Goal: Obtain resource: Download file/media

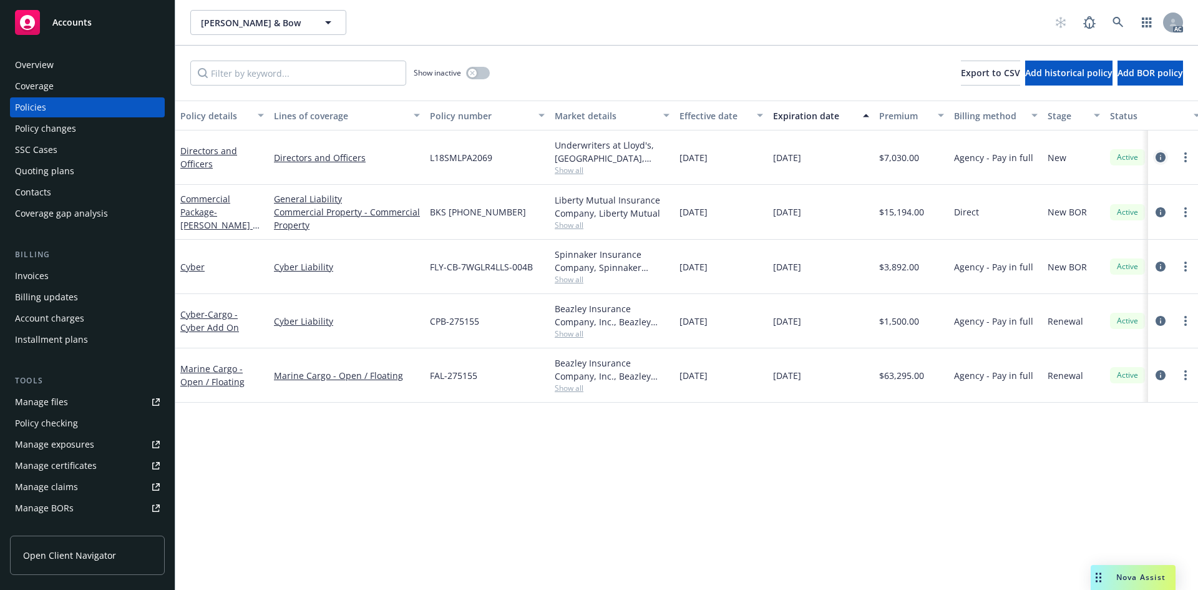
click at [1160, 157] on icon "circleInformation" at bounding box center [1160, 157] width 10 height 10
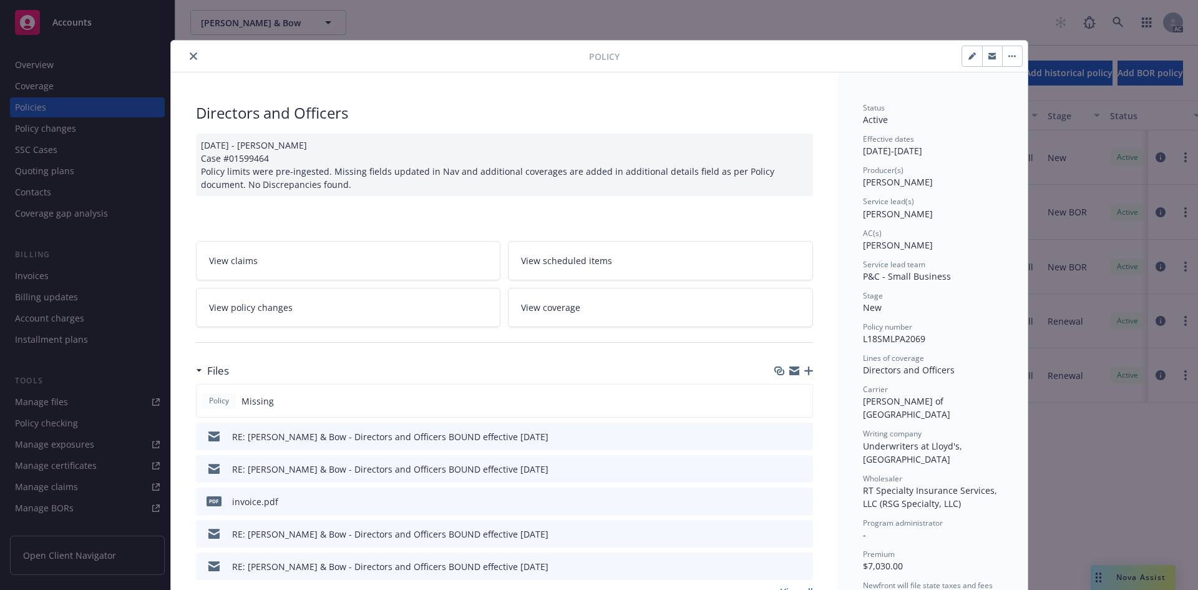
scroll to position [125, 0]
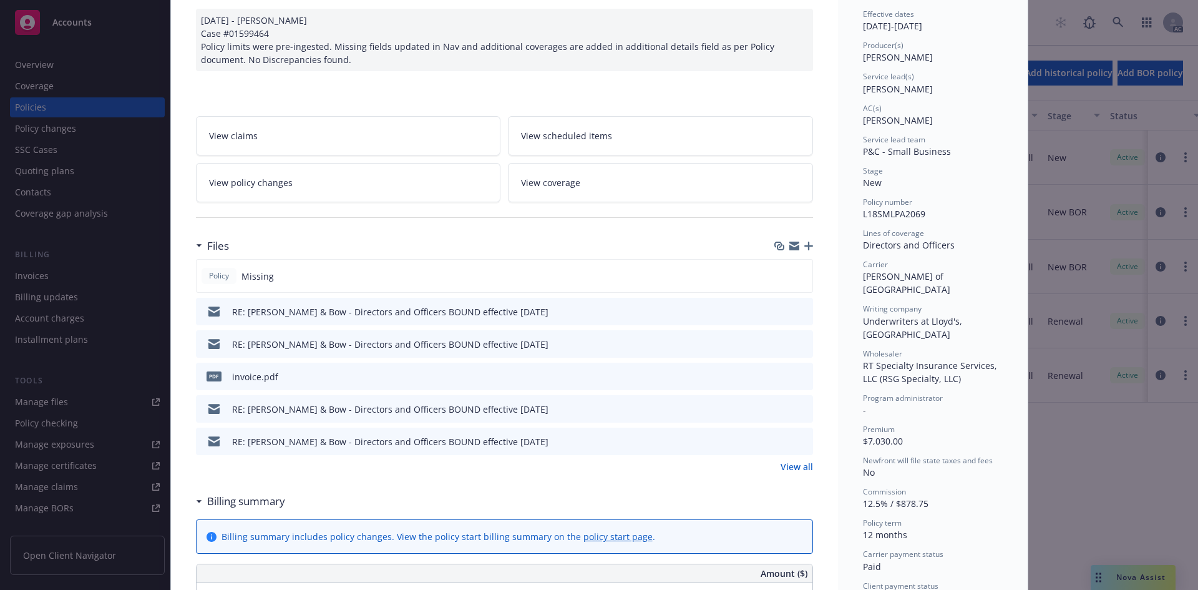
click at [788, 464] on link "View all" at bounding box center [797, 466] width 32 height 13
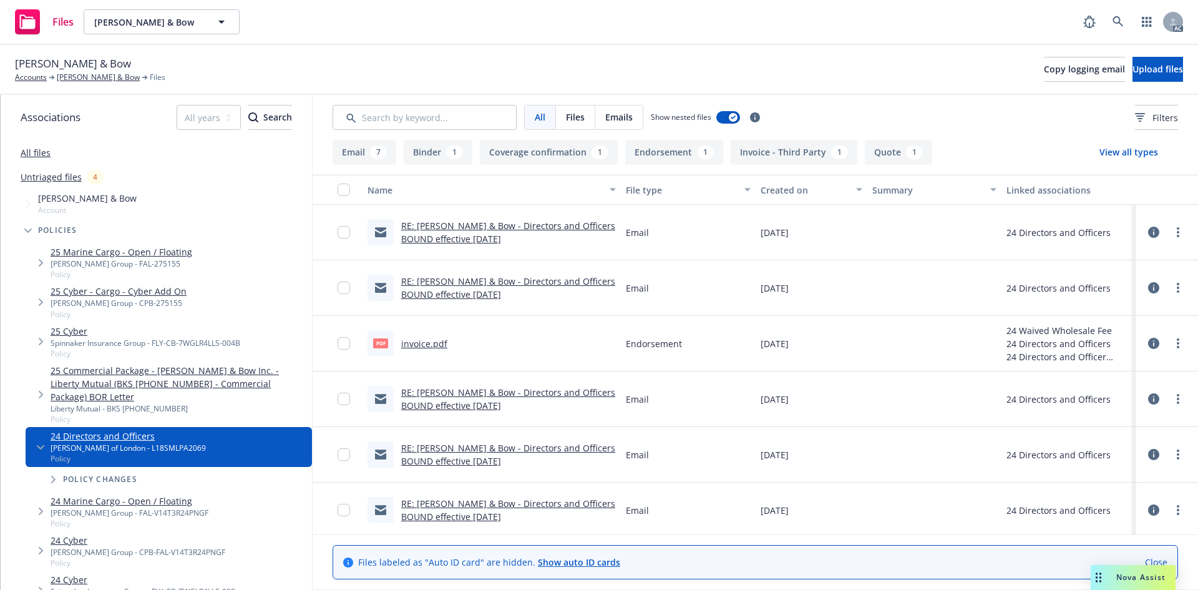
click at [434, 148] on button "Binder 1" at bounding box center [438, 152] width 69 height 25
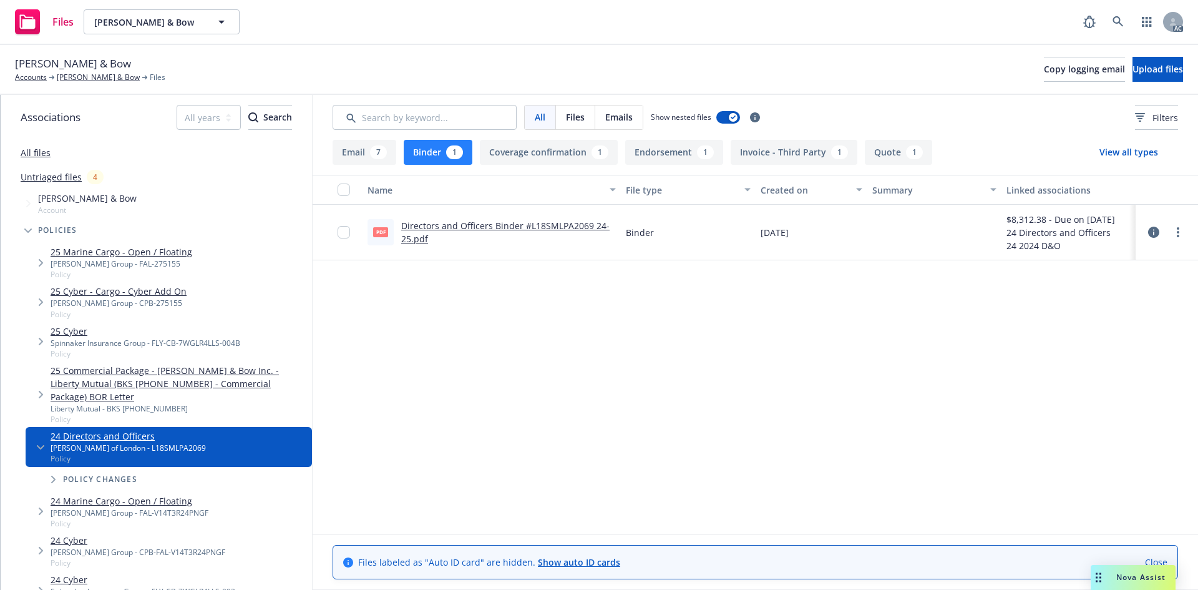
click at [352, 236] on div at bounding box center [348, 232] width 20 height 40
click at [424, 227] on link "Directors and Officers Binder #L18SMLPA2069 24-25.pdf" at bounding box center [505, 232] width 208 height 25
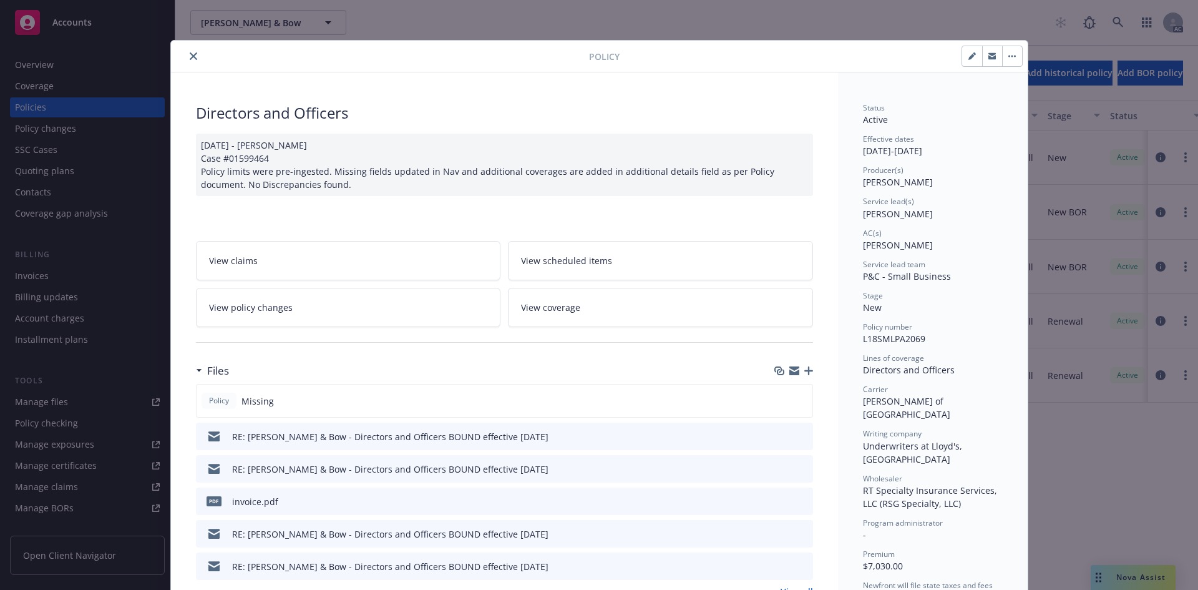
click at [192, 61] on button "close" at bounding box center [193, 56] width 15 height 15
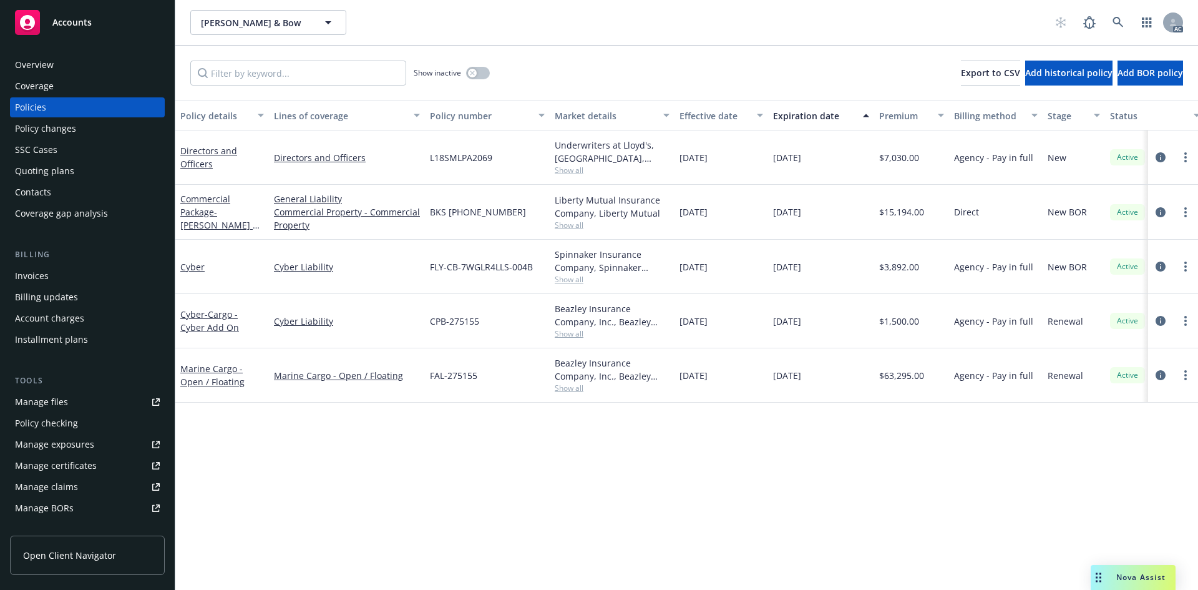
click at [50, 135] on div "Policy changes" at bounding box center [45, 129] width 61 height 20
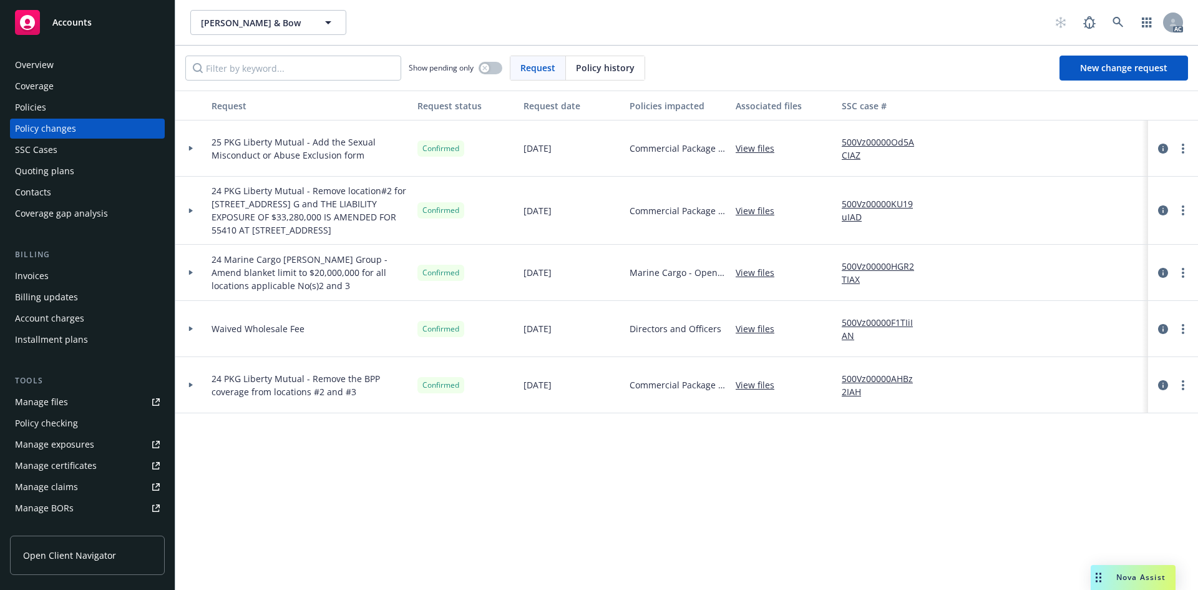
click at [188, 333] on div at bounding box center [190, 329] width 31 height 56
